Goal: Information Seeking & Learning: Check status

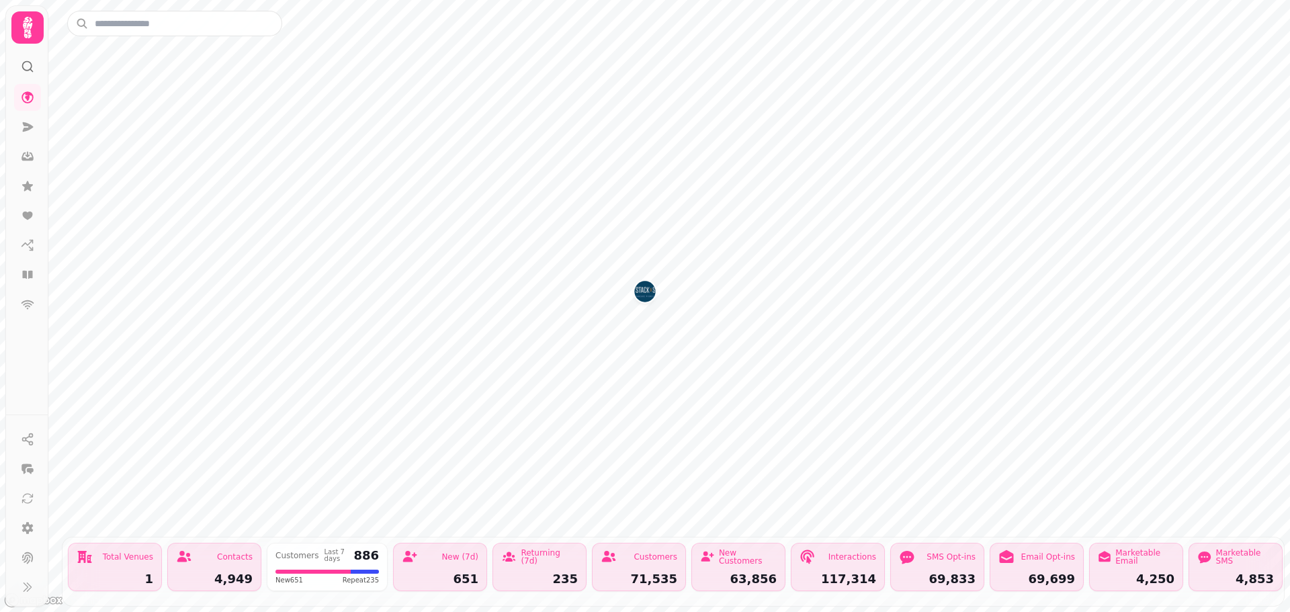
click at [29, 63] on icon at bounding box center [27, 66] width 13 height 13
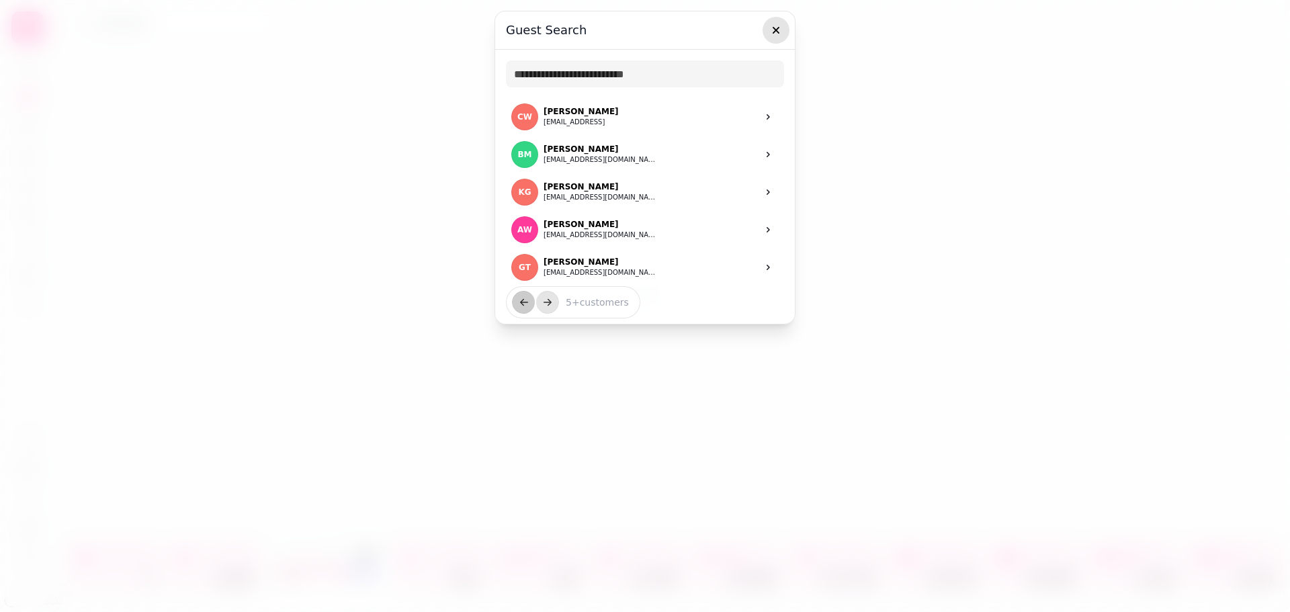
click at [774, 30] on icon "button" at bounding box center [775, 30] width 13 height 13
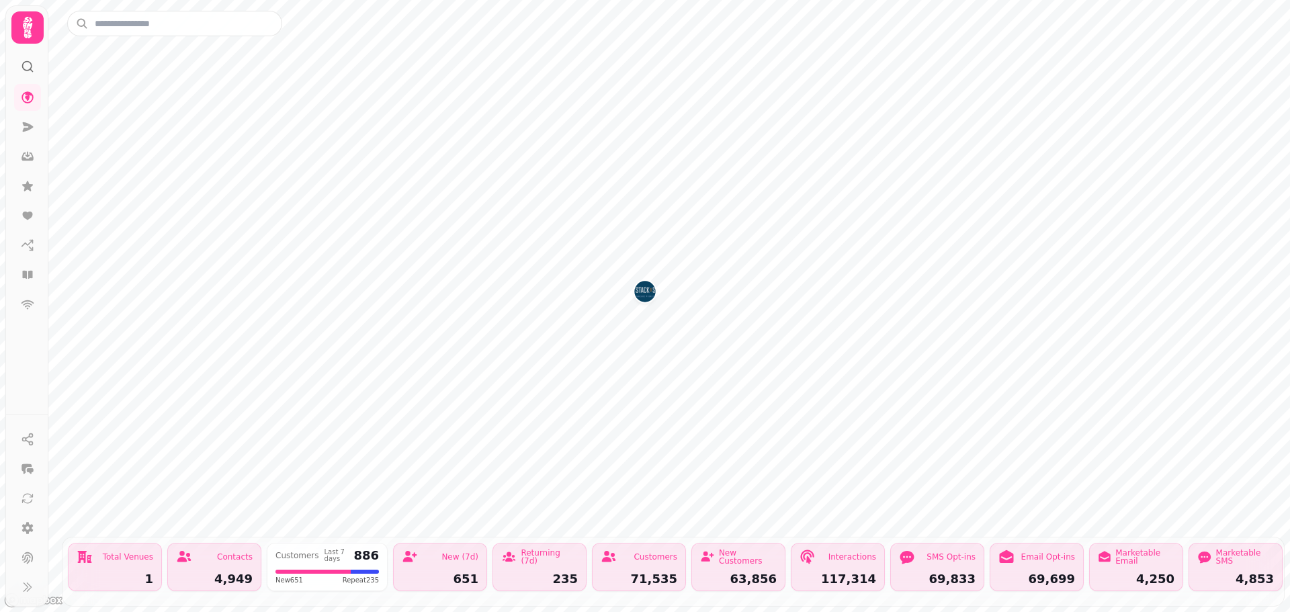
click at [31, 37] on icon at bounding box center [27, 28] width 9 height 22
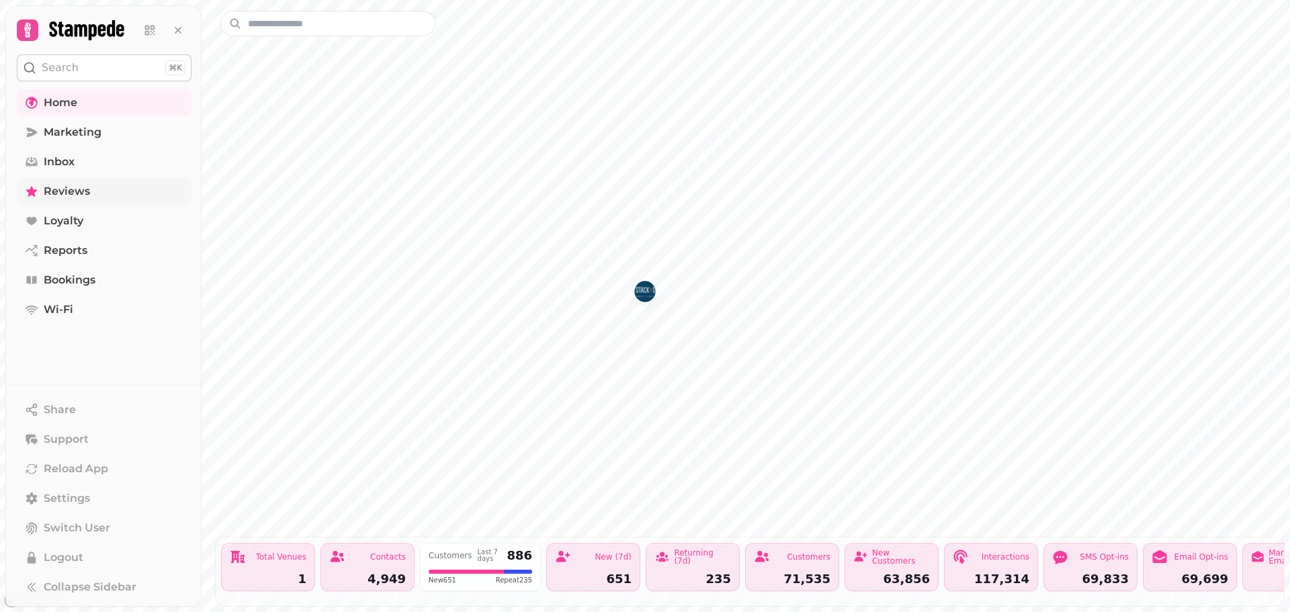
click at [61, 188] on span "Reviews" at bounding box center [67, 191] width 46 height 16
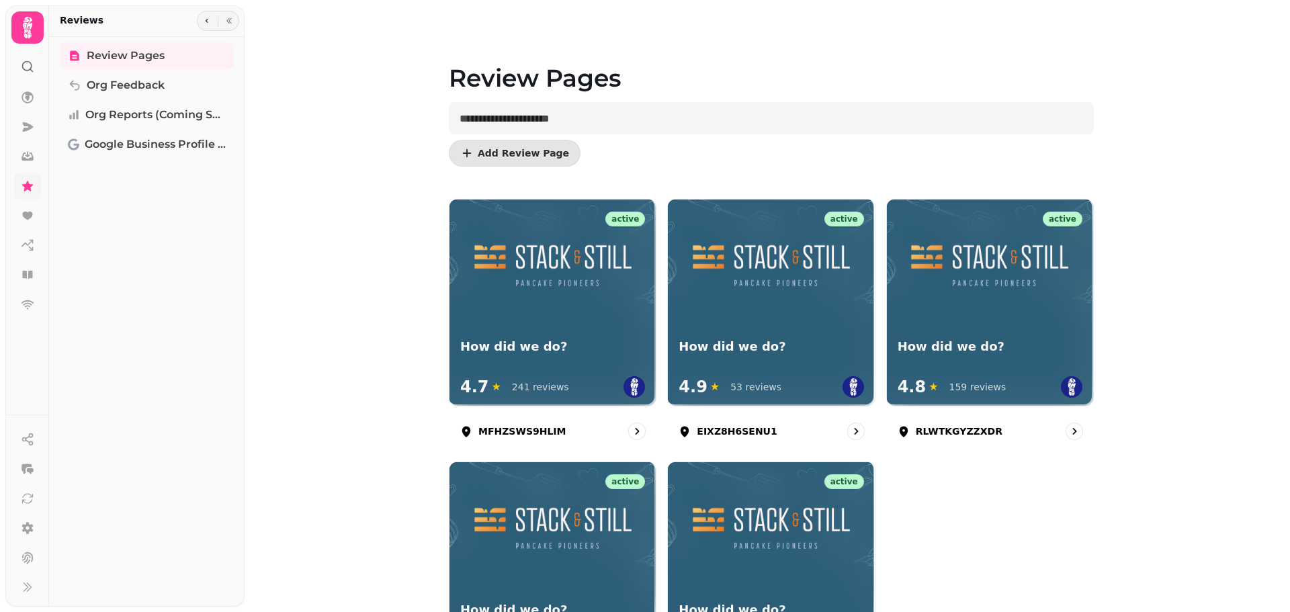
scroll to position [134, 0]
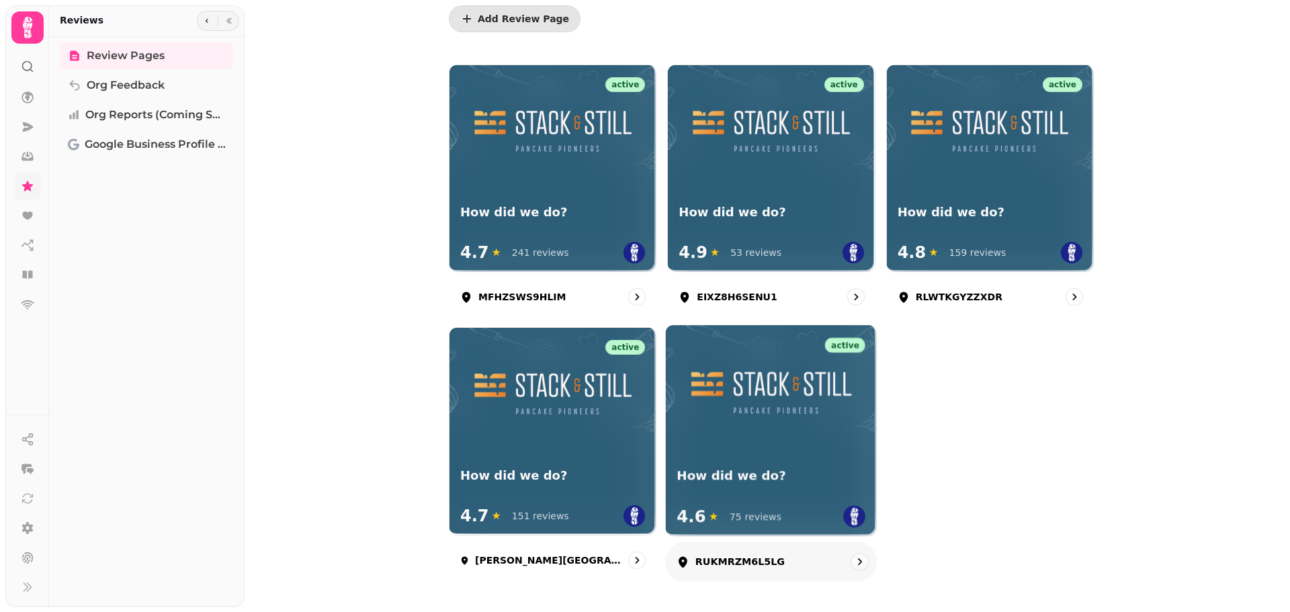
click at [796, 523] on div "4.6 ★ 75 reviews" at bounding box center [771, 517] width 189 height 22
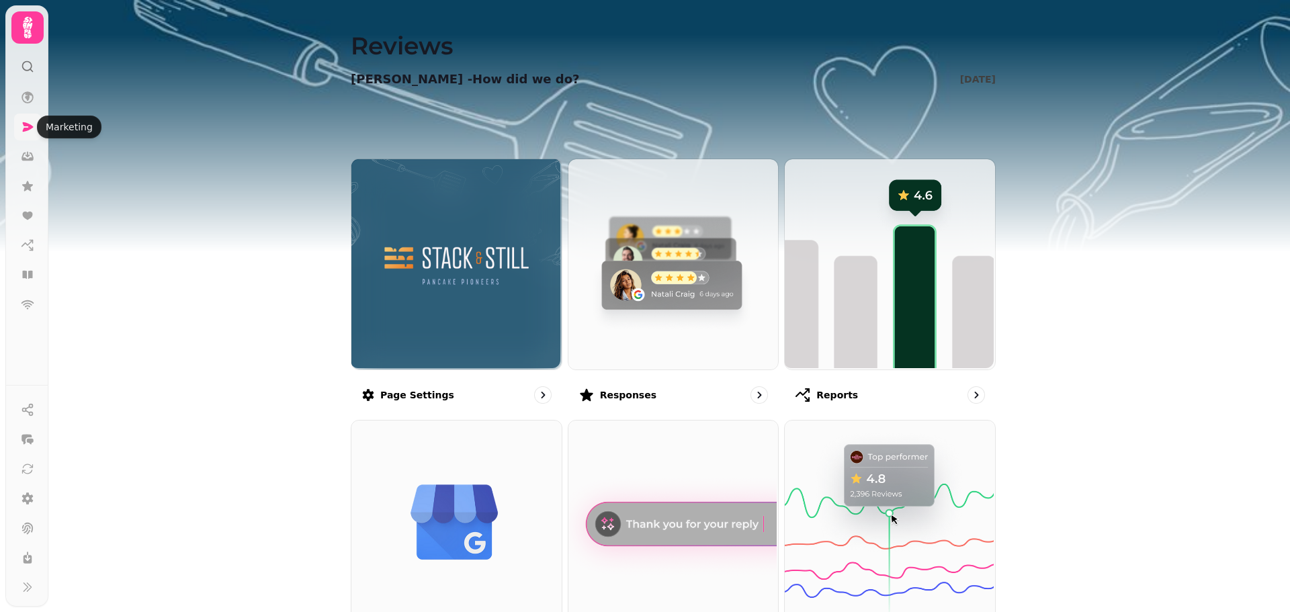
click at [32, 123] on icon at bounding box center [27, 126] width 13 height 13
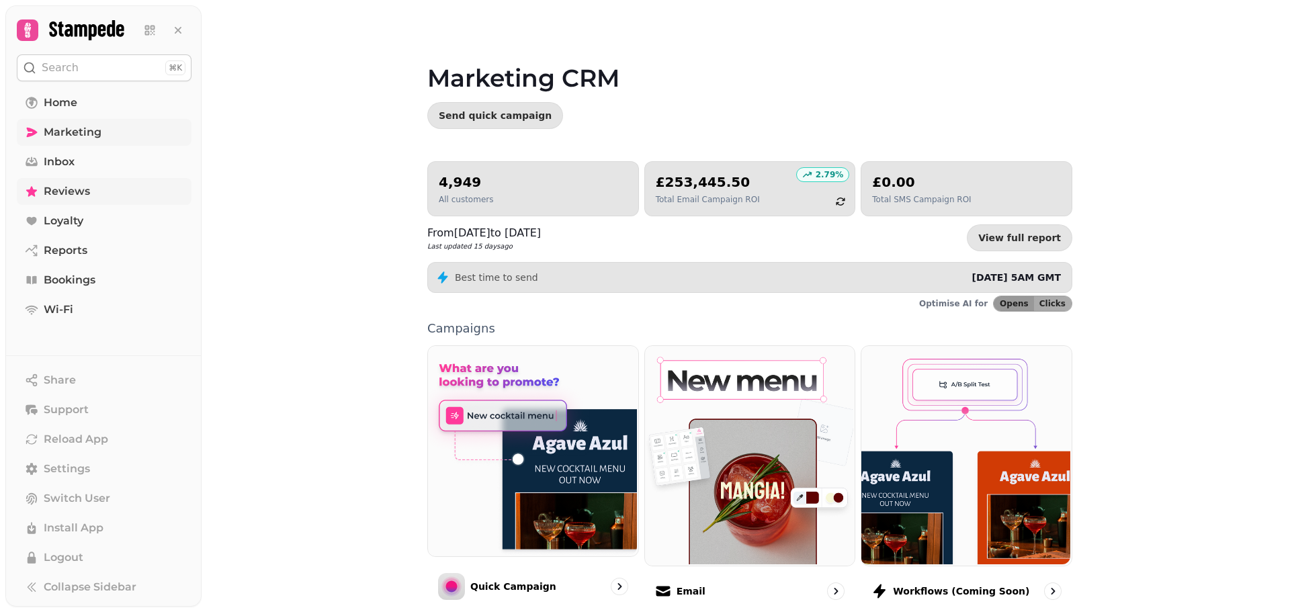
click at [67, 190] on span "Reviews" at bounding box center [67, 191] width 46 height 16
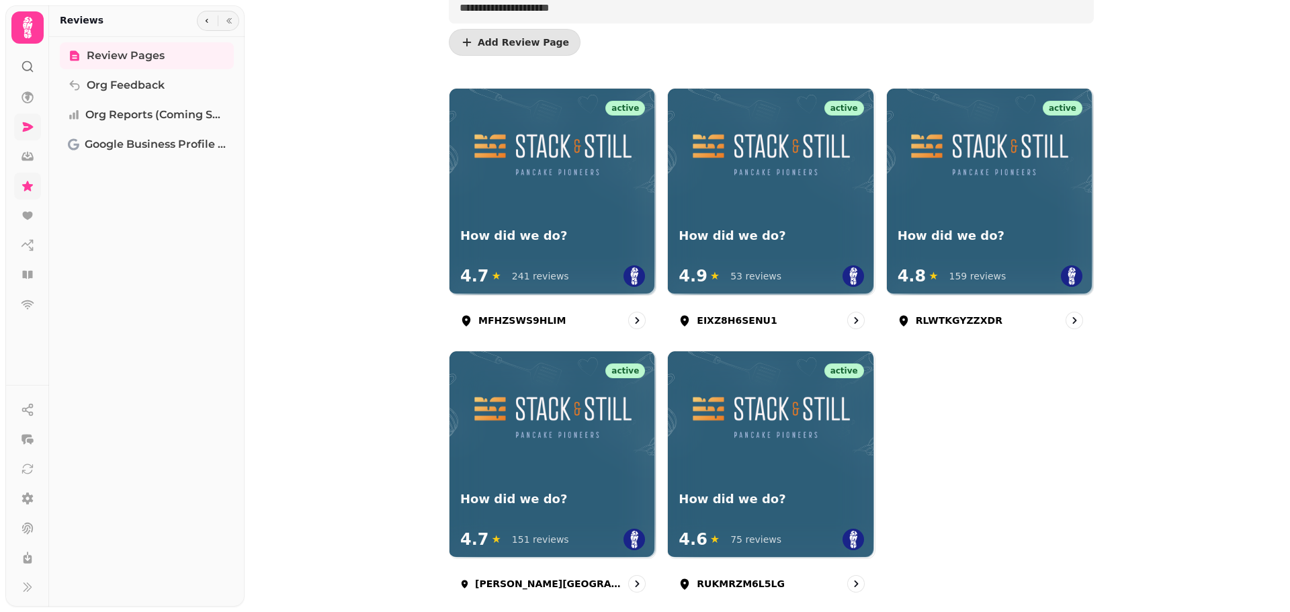
scroll to position [134, 0]
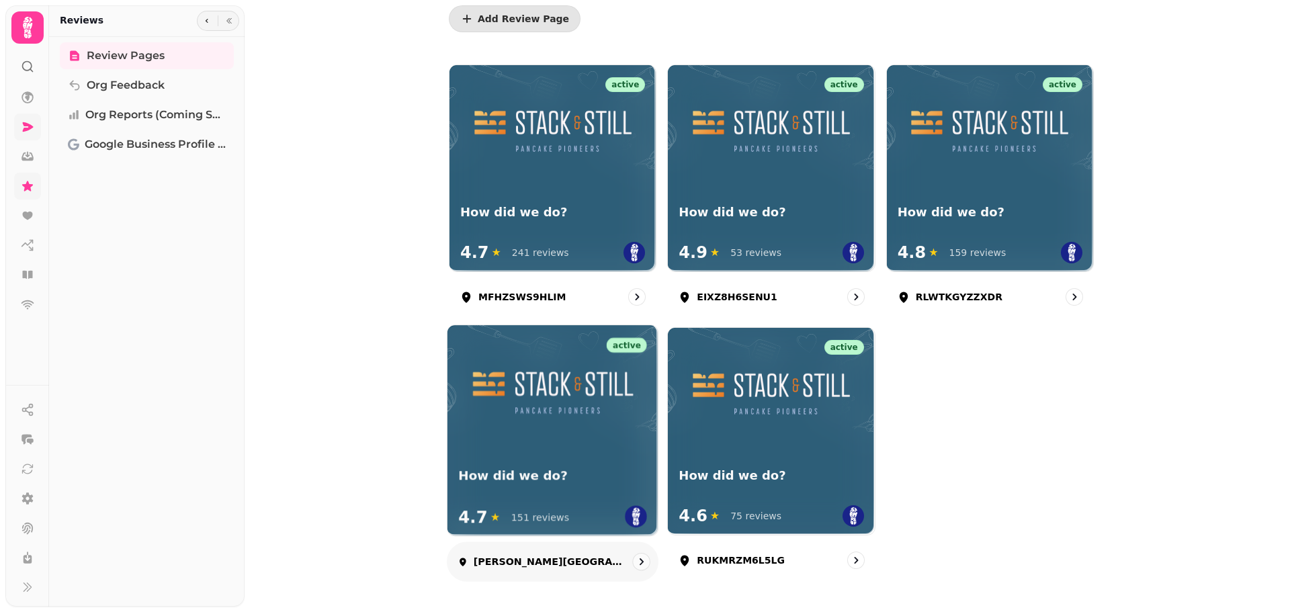
click at [490, 556] on p "[PERSON_NAME][GEOGRAPHIC_DATA]" at bounding box center [549, 562] width 151 height 13
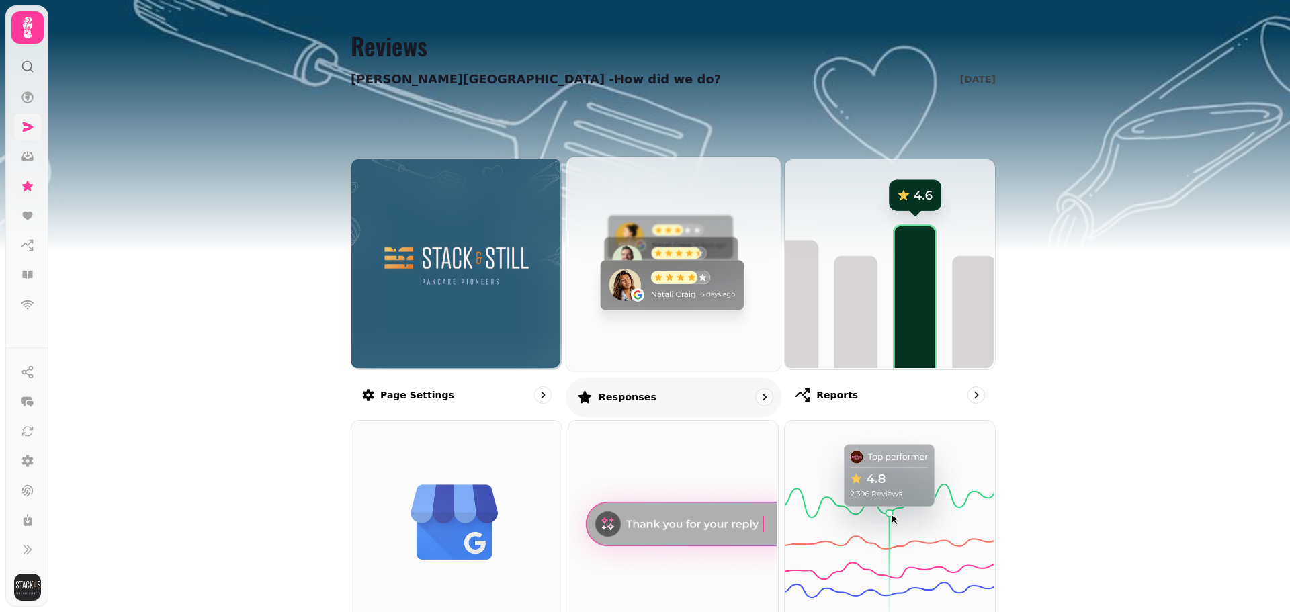
click at [630, 398] on p "Responses" at bounding box center [627, 396] width 58 height 13
